Goal: Information Seeking & Learning: Learn about a topic

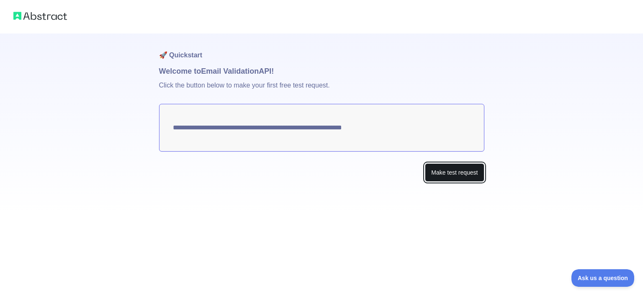
click at [452, 173] on button "Make test request" at bounding box center [454, 172] width 59 height 19
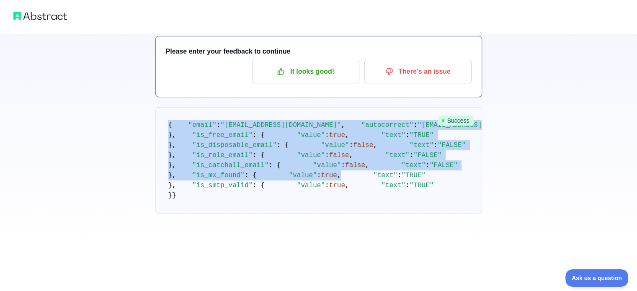
scroll to position [265, 0]
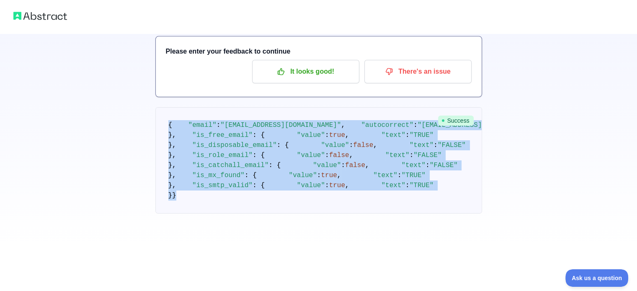
drag, startPoint x: 166, startPoint y: 103, endPoint x: 288, endPoint y: 238, distance: 182.0
click at [288, 214] on pre "{ "email" : "[EMAIL_ADDRESS][DOMAIN_NAME]" , "autocorrect" : "[EMAIL_ADDRESS][D…" at bounding box center [318, 160] width 327 height 106
copy code "{ "email" : "[EMAIL_ADDRESS][DOMAIN_NAME]" , "autocorrect" : "[EMAIL_ADDRESS][D…"
click at [297, 152] on pre "{ "email" : "[EMAIL_ADDRESS][DOMAIN_NAME]" , "autocorrect" : "[EMAIL_ADDRESS][D…" at bounding box center [318, 160] width 327 height 106
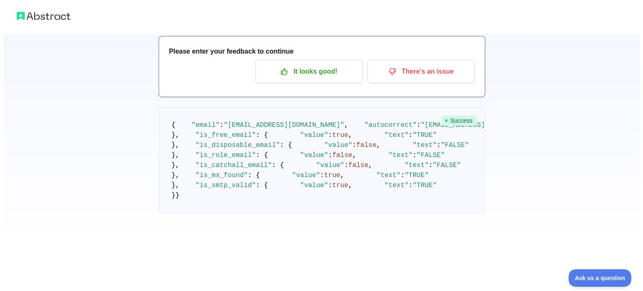
scroll to position [0, 0]
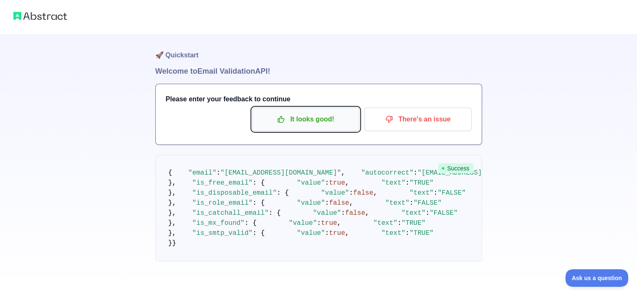
click at [289, 118] on p "It looks good!" at bounding box center [305, 119] width 95 height 14
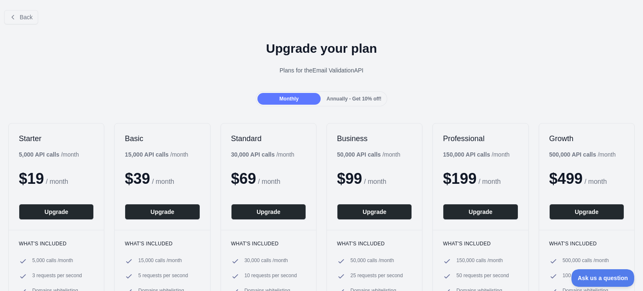
click at [17, 25] on div "Back" at bounding box center [321, 17] width 643 height 28
click at [20, 18] on span "Back" at bounding box center [26, 17] width 13 height 7
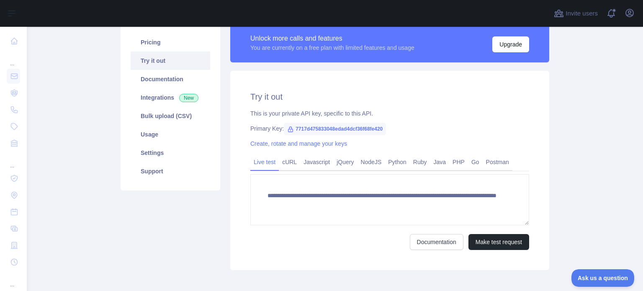
scroll to position [51, 0]
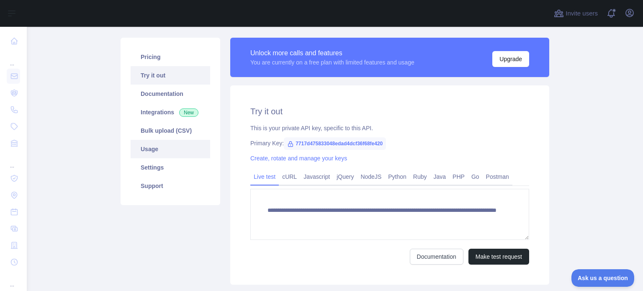
click at [159, 150] on link "Usage" at bounding box center [171, 149] width 80 height 18
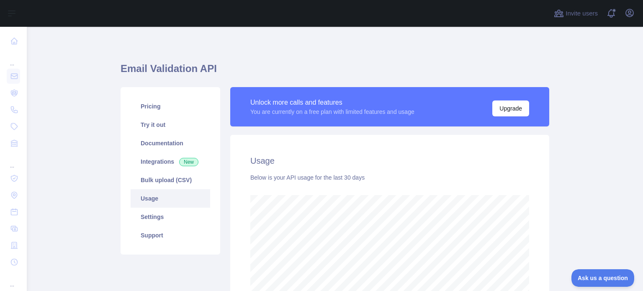
scroll to position [1, 0]
click at [160, 121] on link "Try it out" at bounding box center [171, 125] width 80 height 18
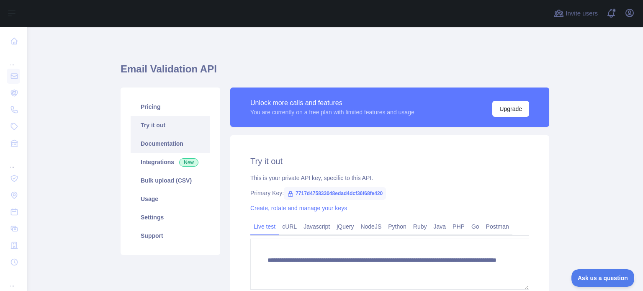
click at [162, 146] on link "Documentation" at bounding box center [171, 143] width 80 height 18
click at [164, 110] on link "Pricing" at bounding box center [171, 107] width 80 height 18
